Goal: Task Accomplishment & Management: Manage account settings

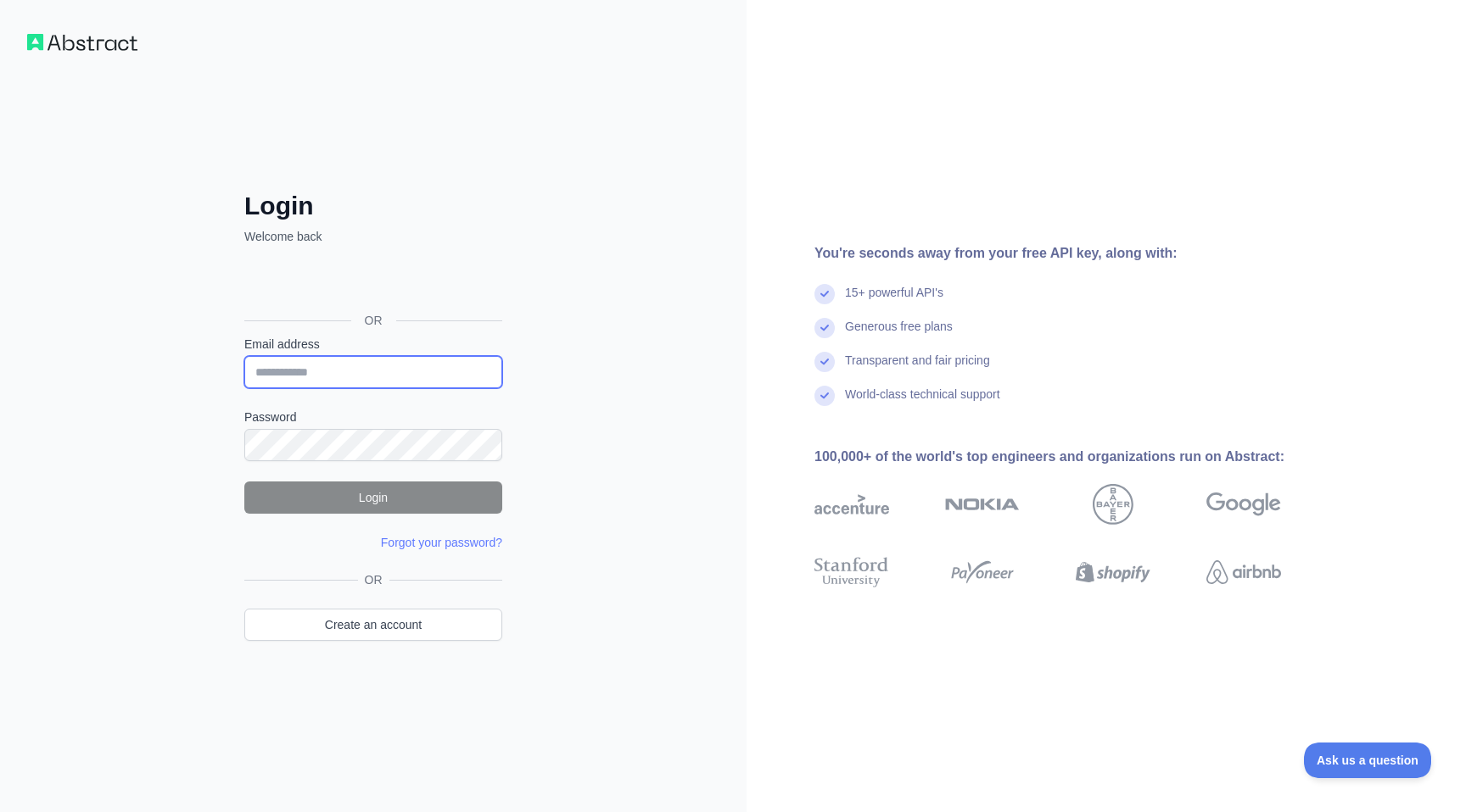
type input "**********"
click at [410, 505] on button "Login" at bounding box center [373, 497] width 258 height 32
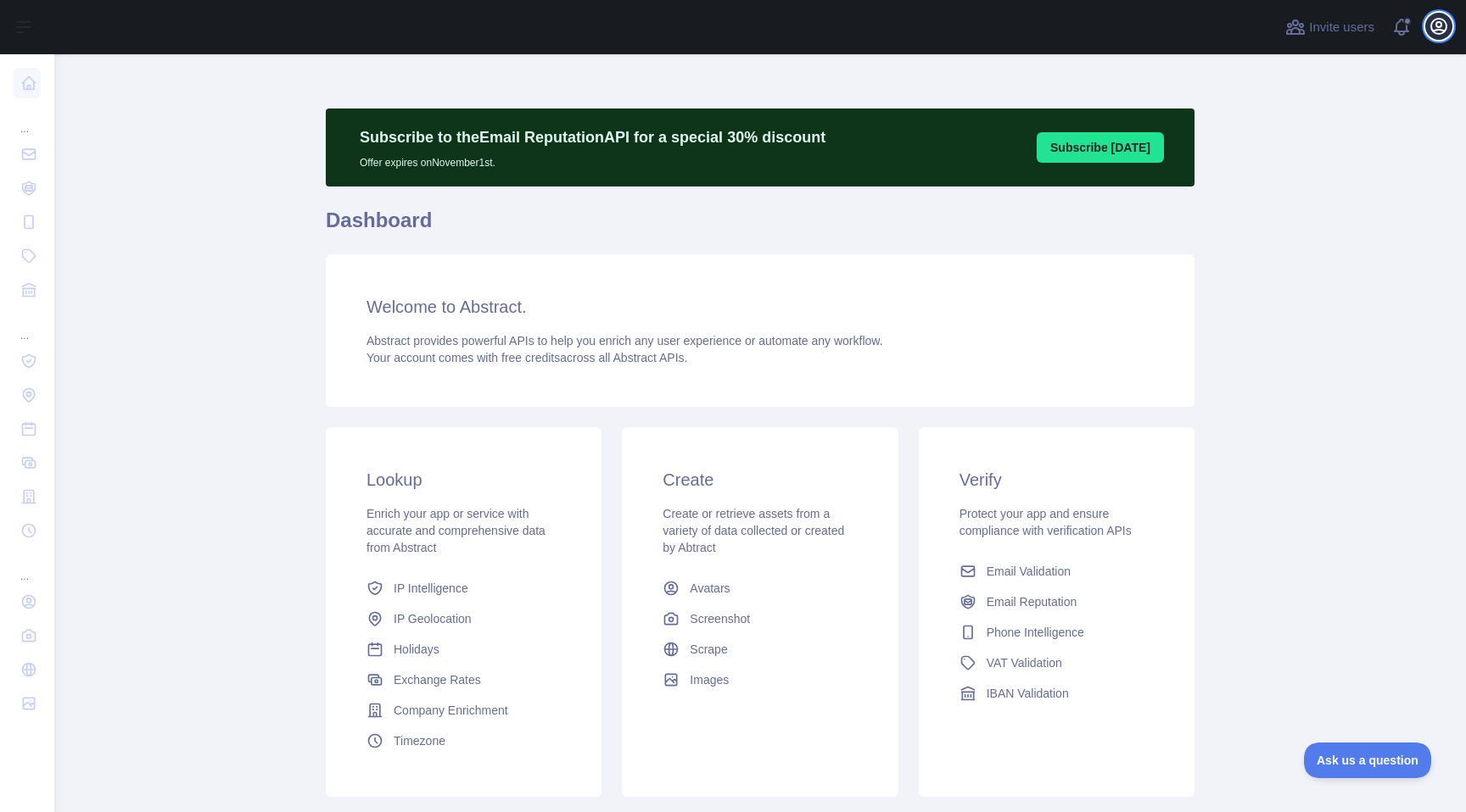
click at [1440, 31] on icon "button" at bounding box center [1439, 27] width 21 height 21
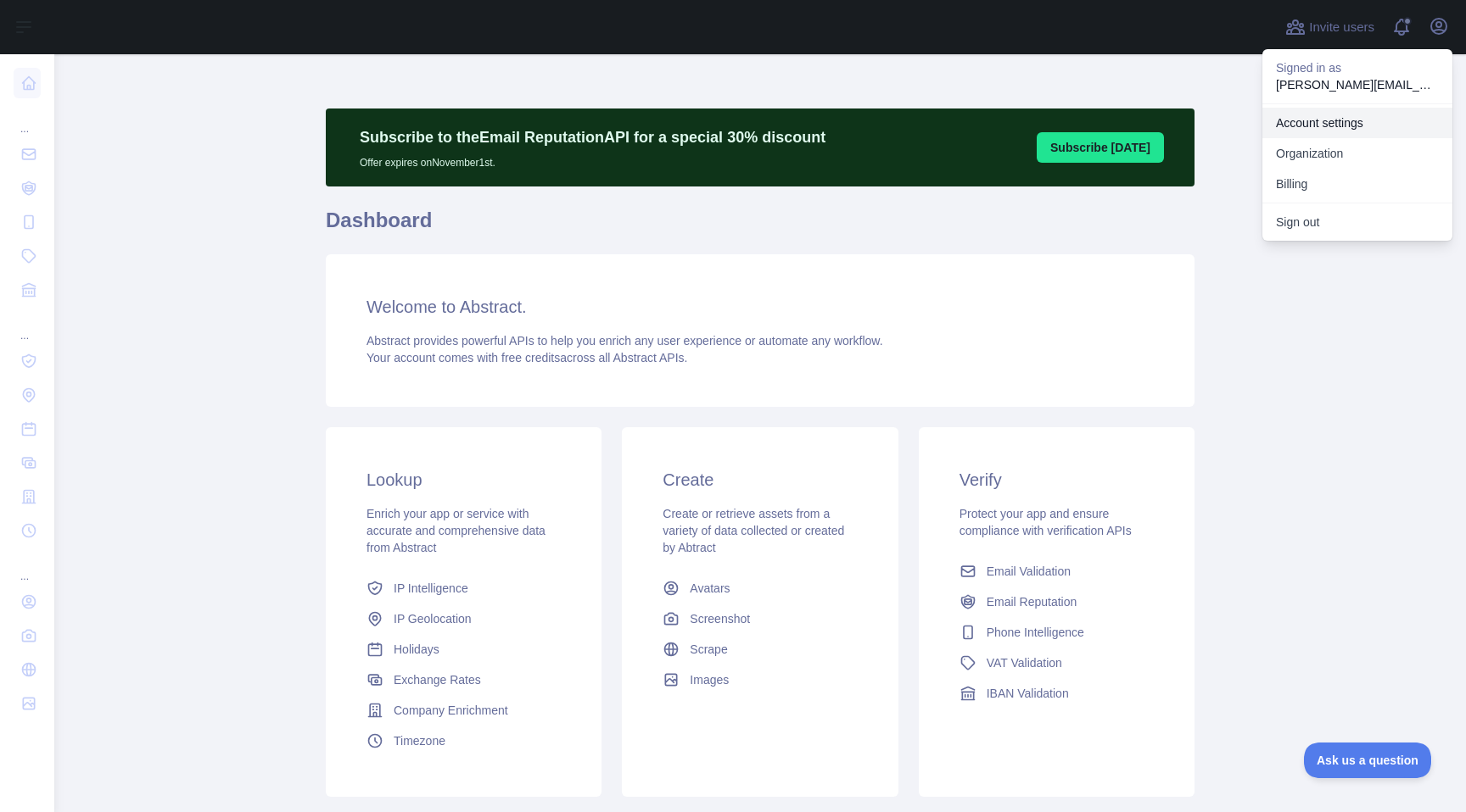
click at [1341, 125] on link "Account settings" at bounding box center [1357, 122] width 190 height 30
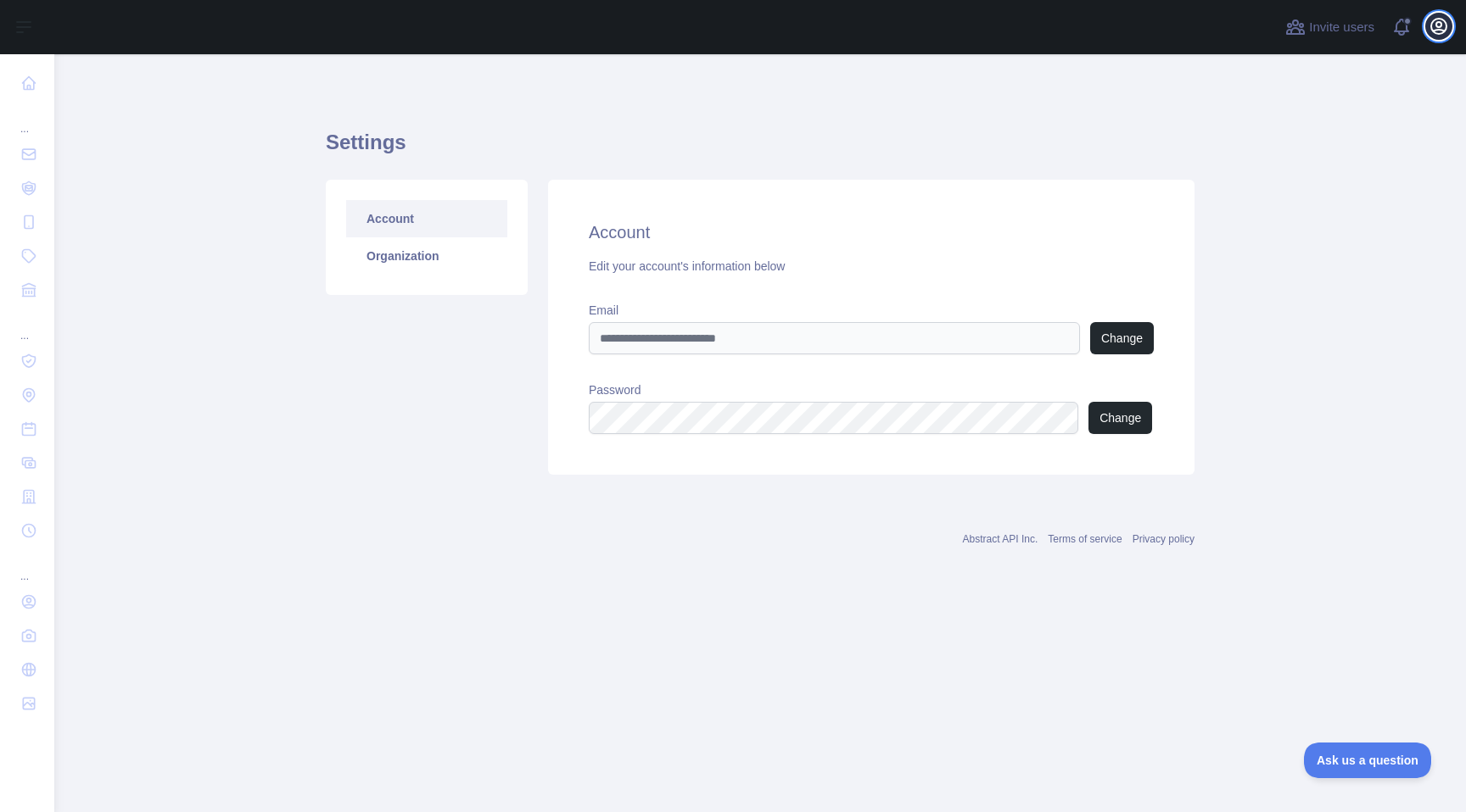
click at [1433, 23] on icon "button" at bounding box center [1439, 27] width 21 height 21
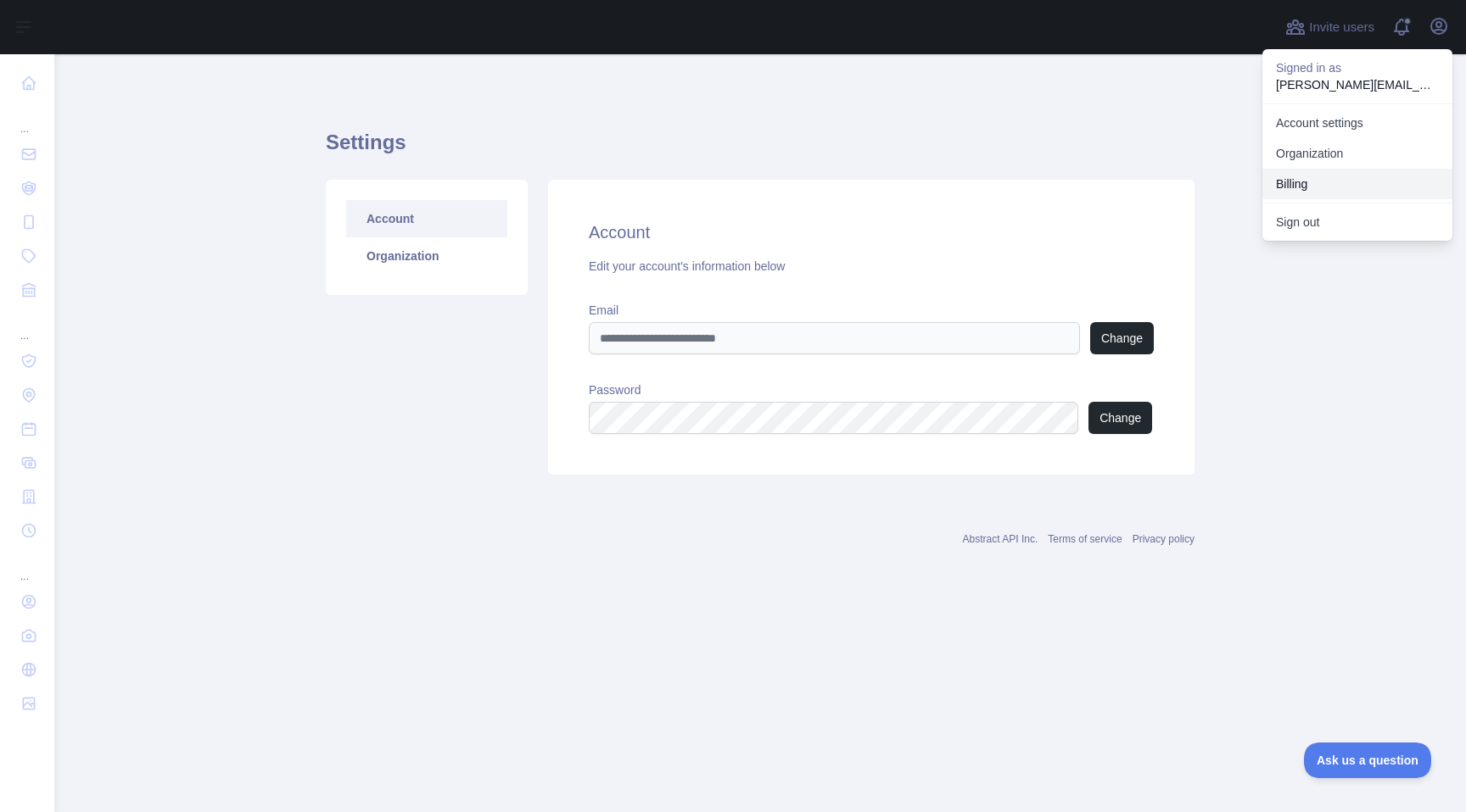
click at [1323, 183] on button "Billing" at bounding box center [1357, 184] width 190 height 30
